Goal: Use online tool/utility: Use online tool/utility

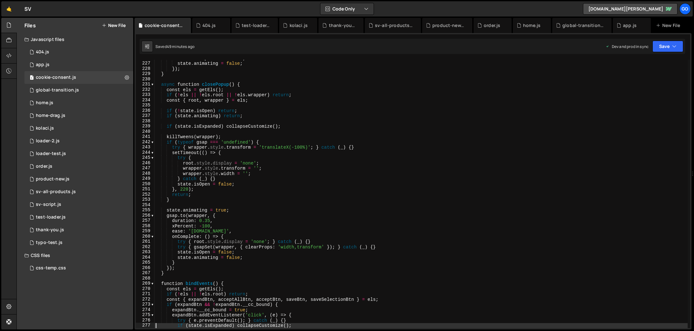
scroll to position [1183, 0]
click at [242, 138] on div "state . isExpanded = false ; state . animating = false ; }) ; } async function …" at bounding box center [422, 195] width 534 height 279
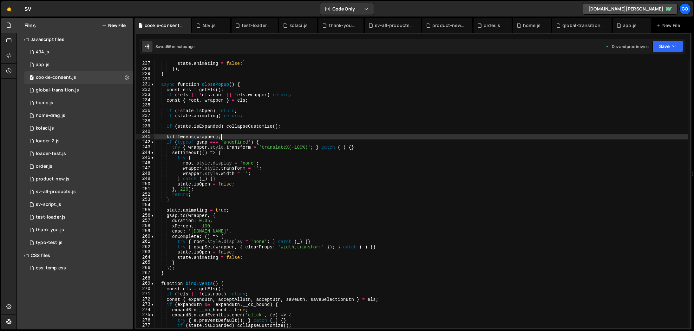
type textarea "})();"
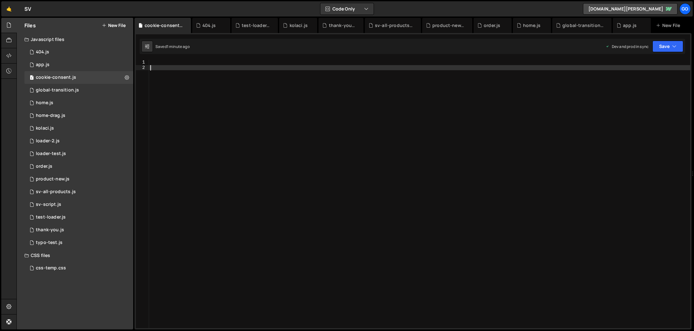
click at [197, 105] on div at bounding box center [419, 199] width 541 height 279
click at [220, 109] on div at bounding box center [419, 199] width 541 height 279
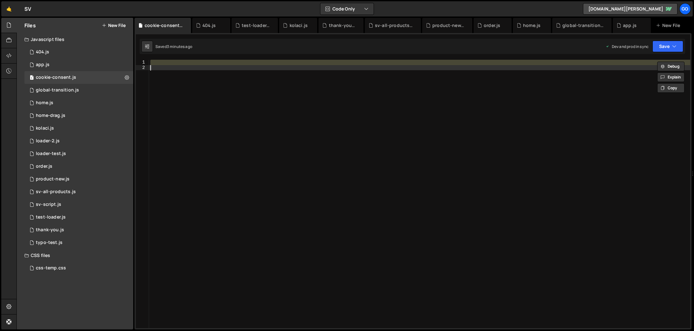
paste textarea
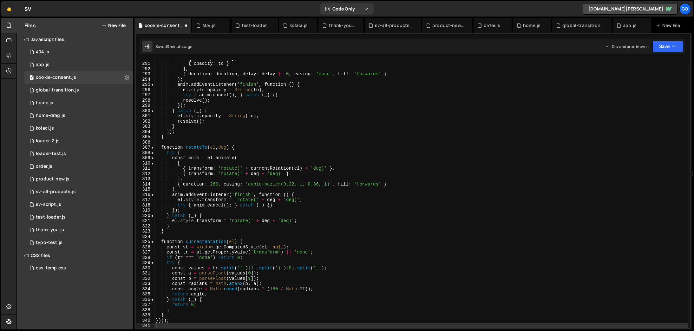
scroll to position [1517, 0]
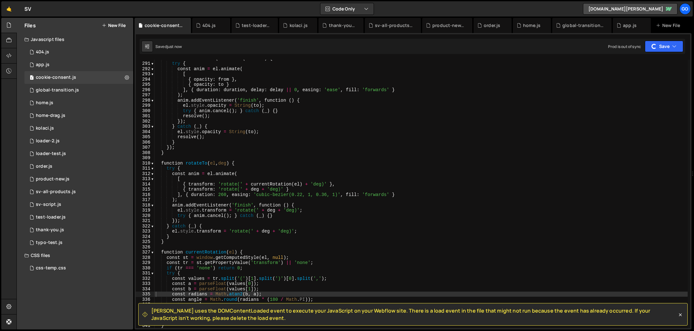
drag, startPoint x: 241, startPoint y: 317, endPoint x: 150, endPoint y: 311, distance: 91.3
click at [150, 311] on div "[PERSON_NAME] uses the DOMContentLoaded event to execute your JavaScript on you…" at bounding box center [410, 314] width 535 height 14
copy span "[PERSON_NAME] uses the DOMContentLoaded event to execute your JavaScript on you…"
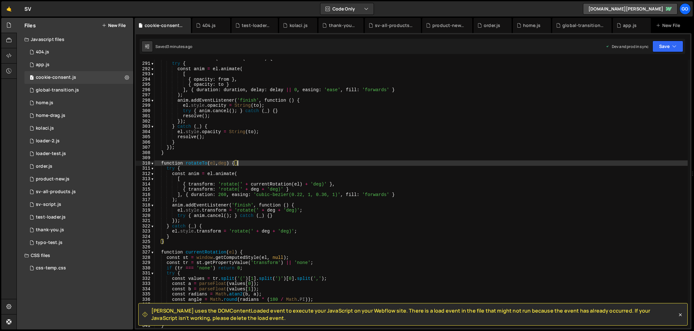
click at [239, 163] on div "return new Promise ( function ( resolve ) { try { const anim = el . animate ( […" at bounding box center [422, 195] width 534 height 279
type textarea "})();"
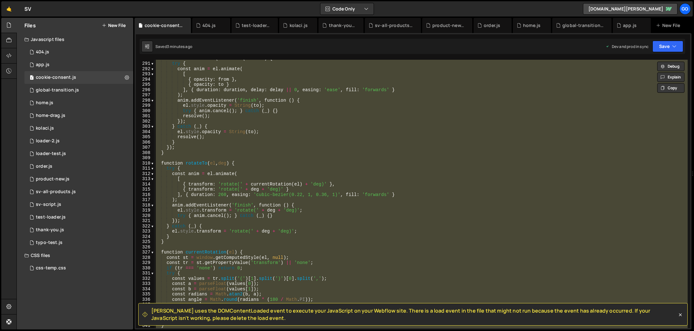
paste textarea
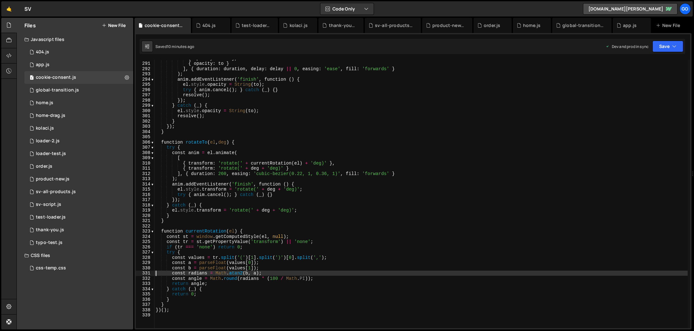
click at [249, 156] on div "{ opacity : from } , { opacity : to } ] , { duration : duration , delay : delay…" at bounding box center [422, 195] width 534 height 279
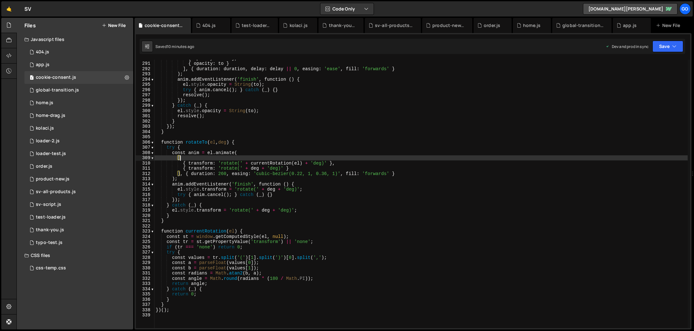
type textarea "})();"
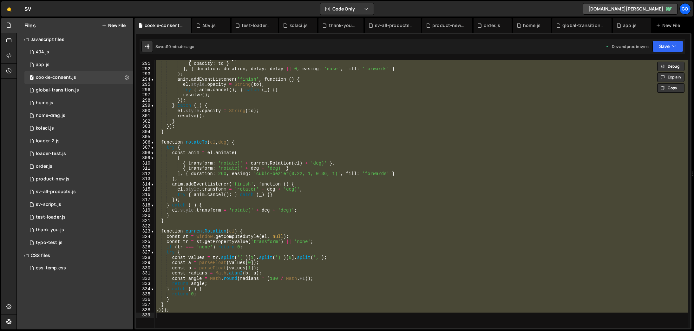
paste textarea
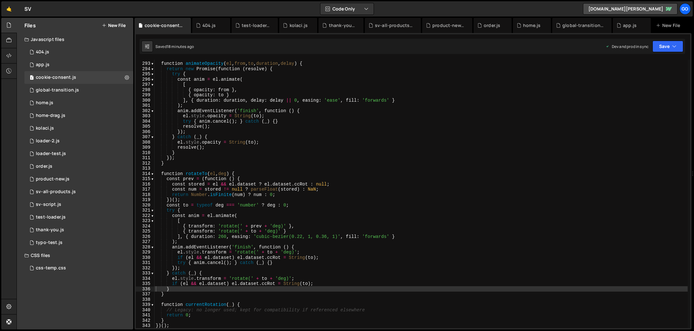
click at [252, 135] on div "function animateOpacity ( el , from , to , duration , delay ) { return new Prom…" at bounding box center [422, 195] width 534 height 279
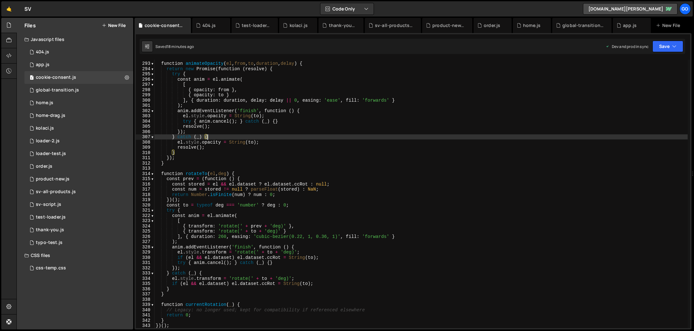
type textarea "})();"
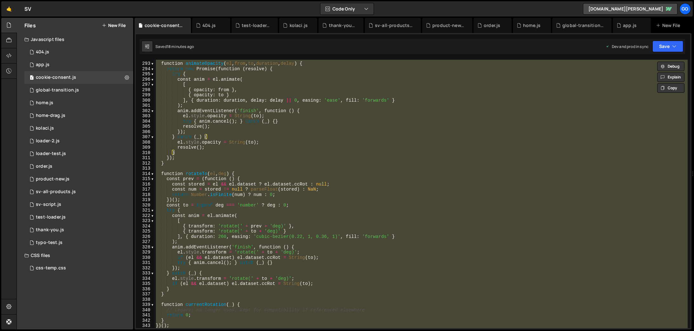
paste textarea
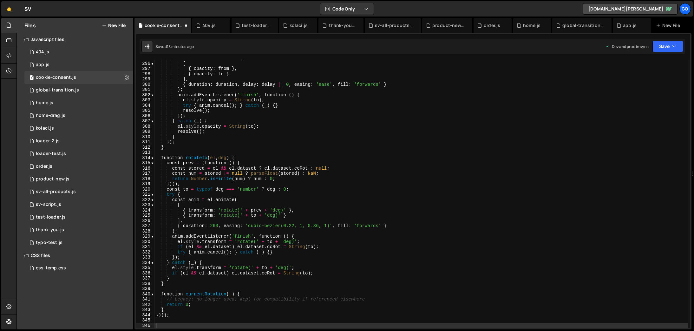
scroll to position [1544, 0]
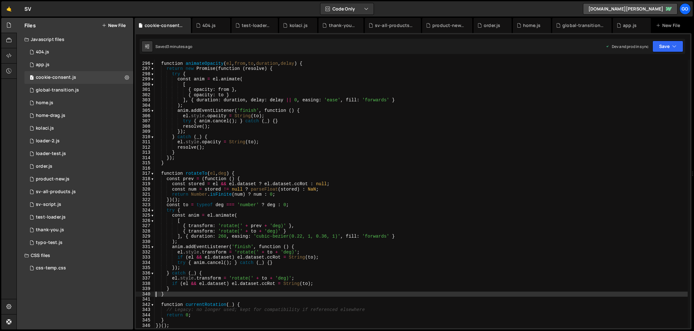
click at [309, 152] on div "function animateOpacity ( el , from , to , duration , delay ) { return new Prom…" at bounding box center [422, 195] width 534 height 279
type textarea "}"
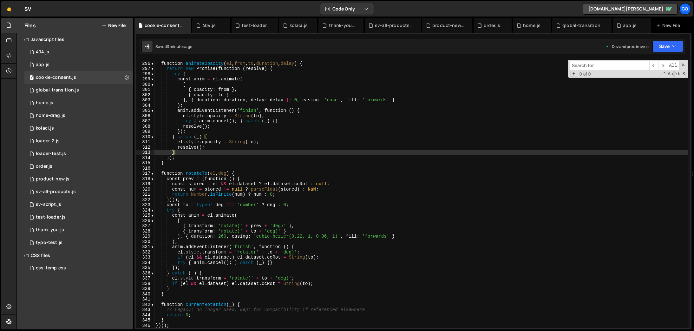
click at [600, 65] on input at bounding box center [610, 65] width 80 height 9
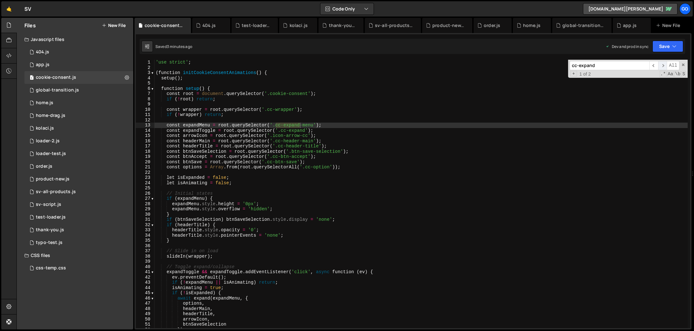
click at [664, 64] on span "​" at bounding box center [663, 65] width 9 height 9
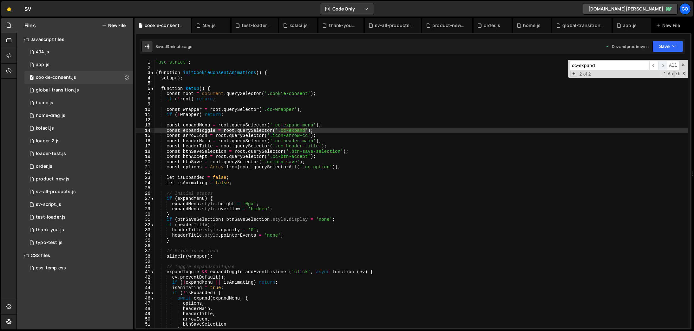
click at [664, 64] on span "​" at bounding box center [663, 65] width 9 height 9
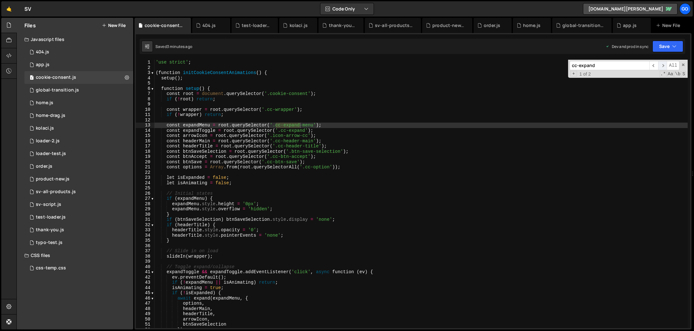
click at [664, 64] on span "​" at bounding box center [663, 65] width 9 height 9
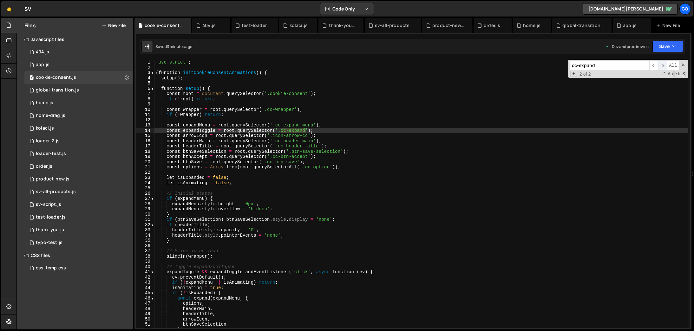
click at [664, 64] on span "​" at bounding box center [663, 65] width 9 height 9
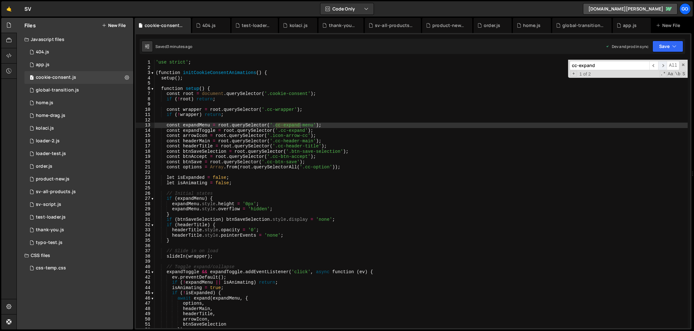
click at [664, 64] on span "​" at bounding box center [663, 65] width 9 height 9
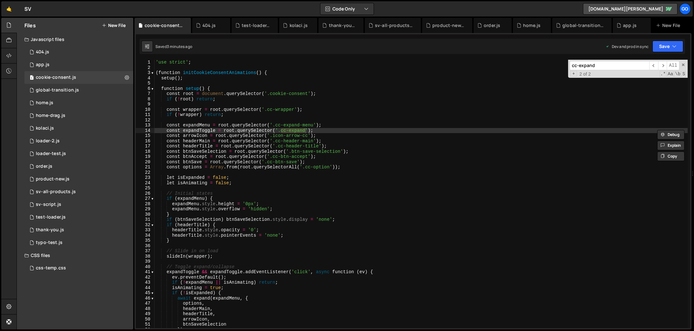
click at [584, 67] on input "cc-expand" at bounding box center [610, 65] width 80 height 9
paste input "icon-arrow-cc"
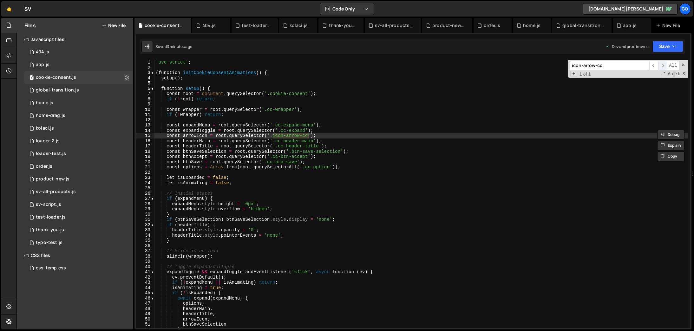
click at [664, 65] on span "​" at bounding box center [663, 65] width 9 height 9
click at [659, 66] on span "​" at bounding box center [663, 65] width 9 height 9
click at [655, 65] on span "​" at bounding box center [654, 65] width 9 height 9
click at [663, 64] on span "​" at bounding box center [663, 65] width 9 height 9
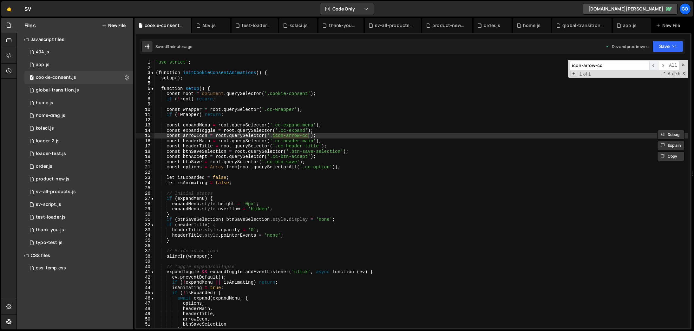
click at [650, 65] on span "​" at bounding box center [654, 65] width 9 height 9
click at [613, 64] on input "icon-arrow-cc" at bounding box center [610, 65] width 80 height 9
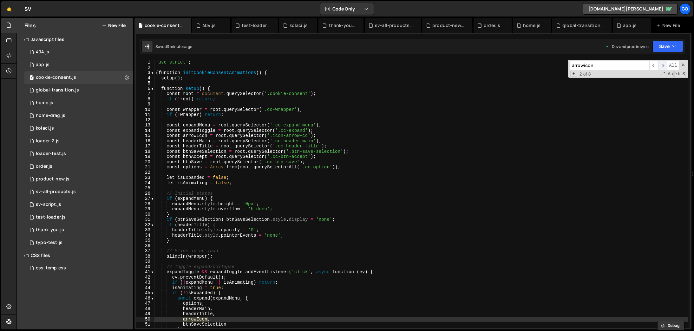
type input "arrowicon"
click at [666, 65] on span "​" at bounding box center [663, 65] width 9 height 9
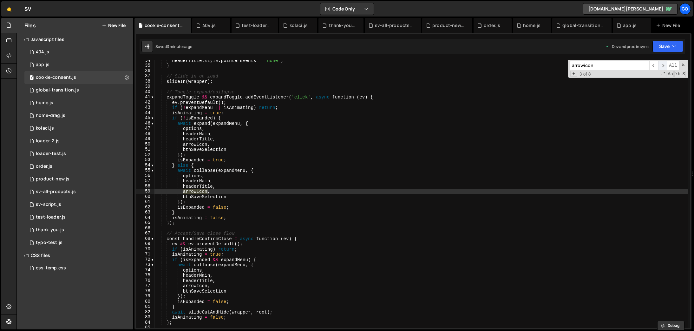
click at [666, 65] on span "​" at bounding box center [663, 65] width 9 height 9
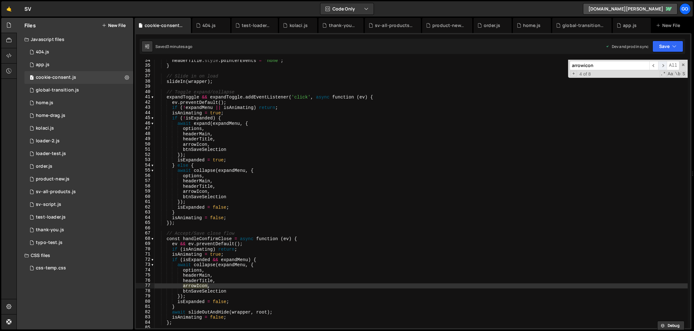
click at [666, 65] on span "​" at bounding box center [663, 65] width 9 height 9
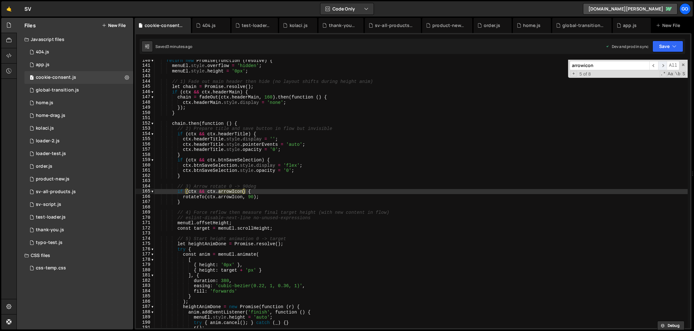
scroll to position [730, 0]
click at [666, 65] on span "​" at bounding box center [663, 65] width 9 height 9
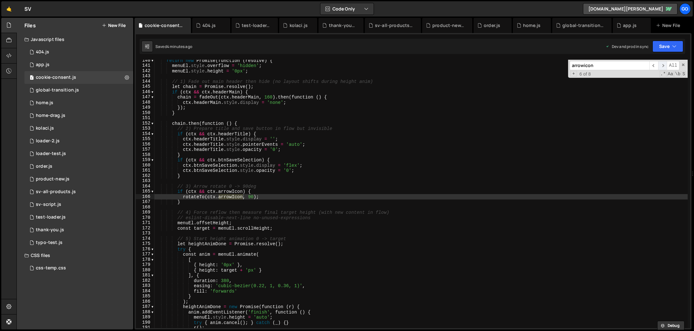
click at [666, 65] on span "​" at bounding box center [663, 65] width 9 height 9
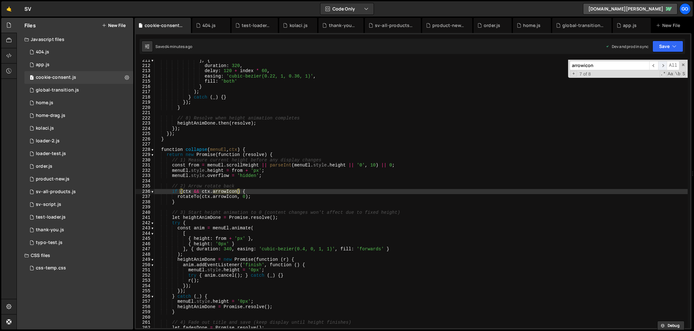
click at [666, 65] on span "​" at bounding box center [663, 65] width 9 height 9
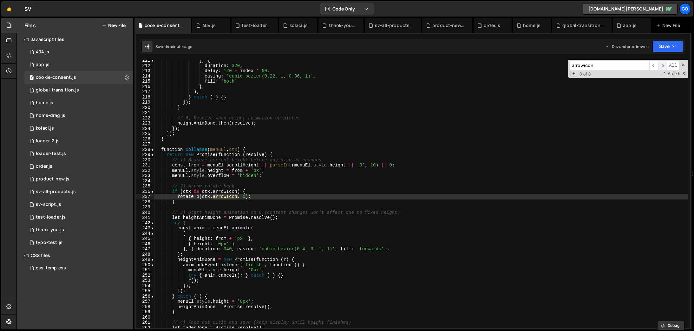
click at [666, 65] on span "​" at bounding box center [663, 65] width 9 height 9
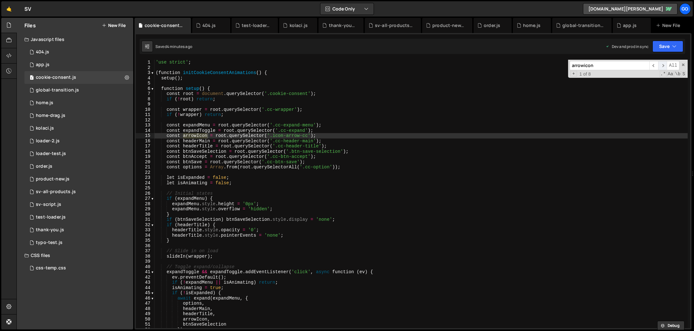
scroll to position [0, 0]
click at [666, 65] on span "​" at bounding box center [663, 65] width 9 height 9
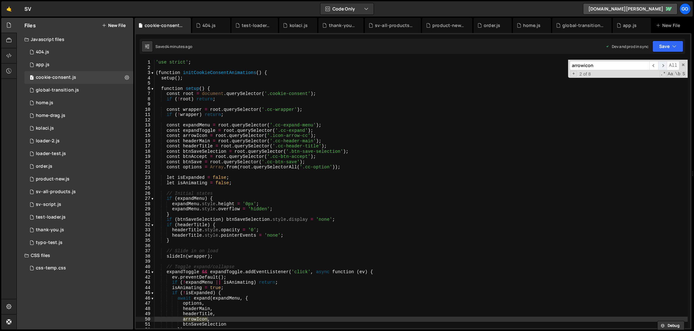
click at [666, 65] on span "​" at bounding box center [663, 65] width 9 height 9
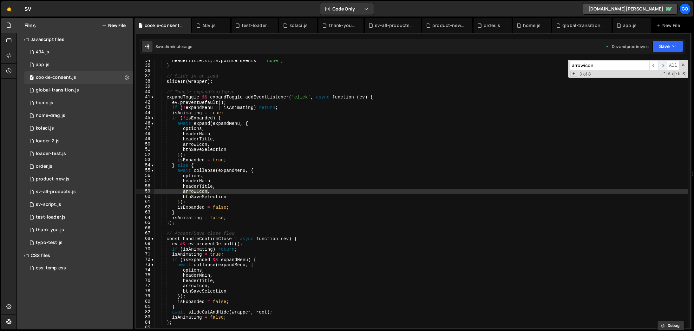
scroll to position [175, 0]
click at [656, 64] on span "​" at bounding box center [654, 65] width 9 height 9
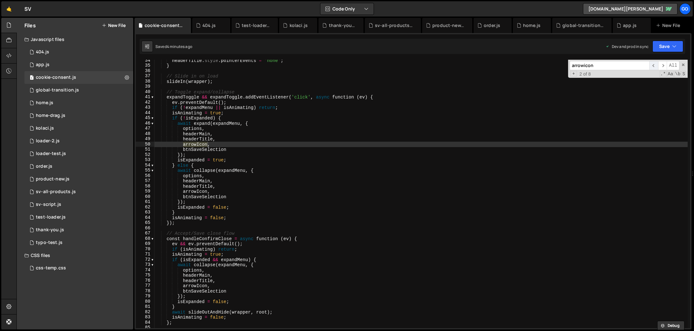
click at [656, 64] on span "​" at bounding box center [654, 65] width 9 height 9
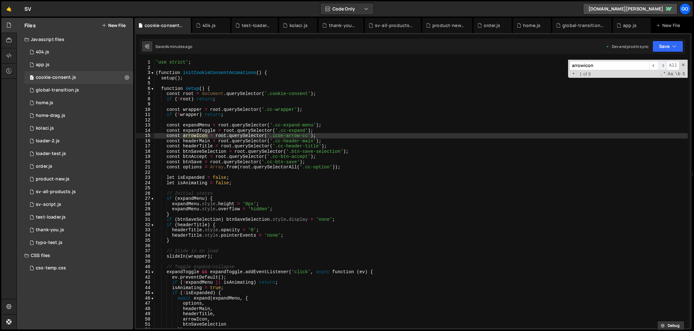
click at [666, 66] on span "​" at bounding box center [663, 65] width 9 height 9
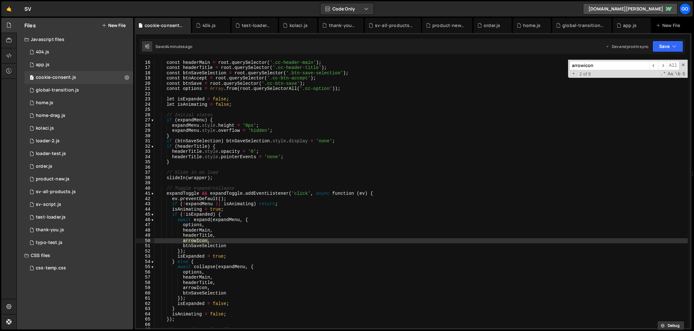
scroll to position [152, 0]
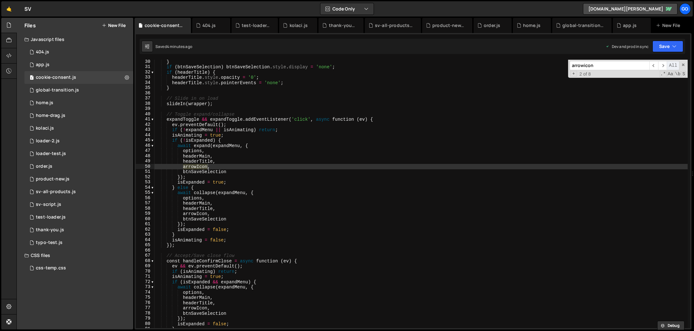
click at [669, 64] on span "All" at bounding box center [673, 65] width 13 height 9
type textarea "const arrowIcon = root.querySelector('.icon-arrow-cc');"
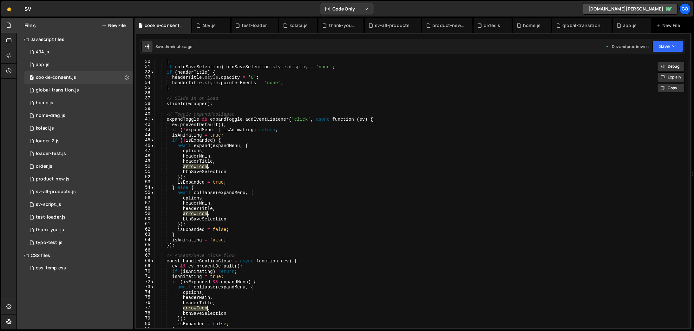
type input "arrowIcon"
click at [653, 65] on span "​" at bounding box center [654, 65] width 9 height 9
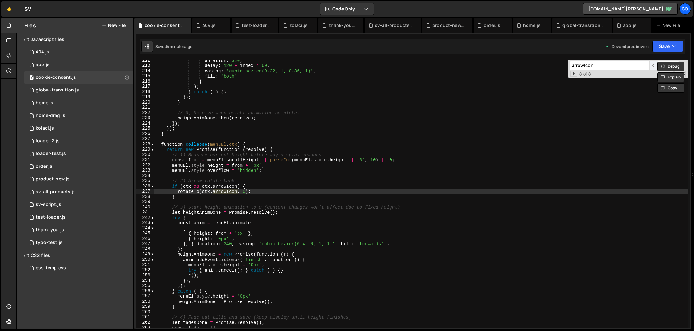
scroll to position [1107, 0]
click at [653, 65] on span "​" at bounding box center [654, 65] width 9 height 9
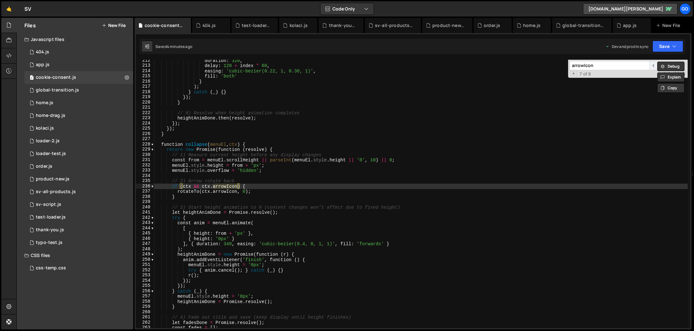
click at [653, 65] on span "​" at bounding box center [654, 65] width 9 height 9
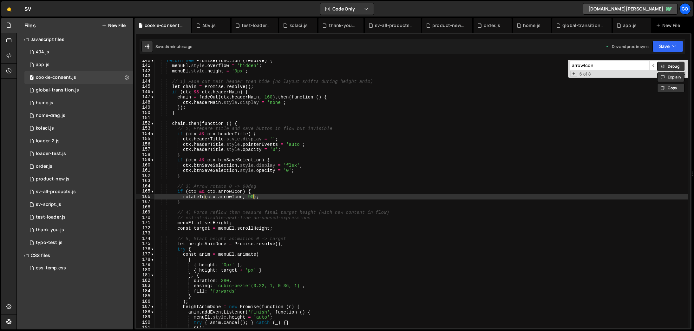
drag, startPoint x: 253, startPoint y: 196, endPoint x: 294, endPoint y: 202, distance: 42.0
click at [253, 196] on div "return new Promise ( function ( resolve ) { menuEl . style . overflow = 'hidden…" at bounding box center [422, 197] width 534 height 279
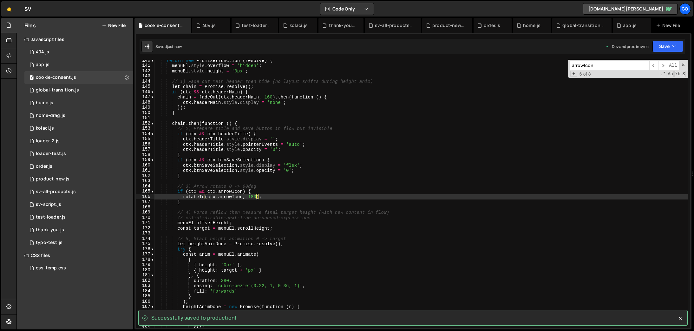
type textarea "rotateTo(ctx.arrowIcon, 180);"
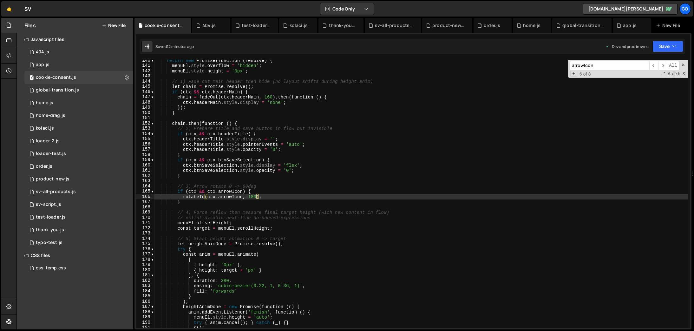
scroll to position [730, 0]
